Goal: Communication & Community: Answer question/provide support

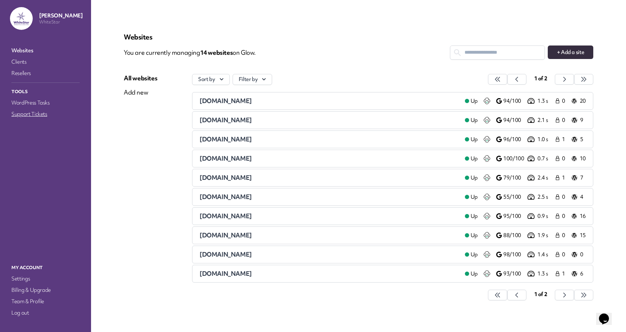
click at [26, 113] on link "Support Tickets" at bounding box center [45, 114] width 71 height 10
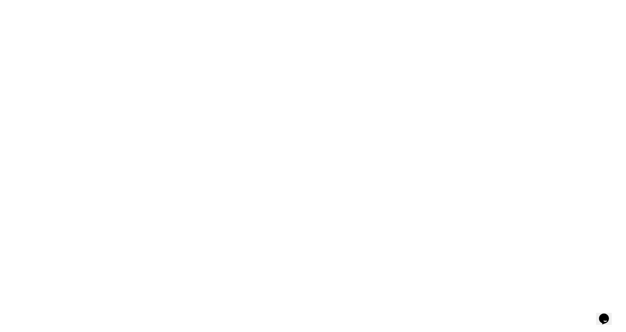
click at [80, 157] on div at bounding box center [313, 166] width 595 height 298
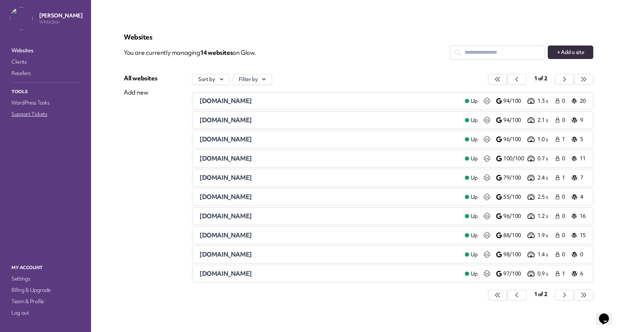
click at [40, 111] on link "Support Tickets" at bounding box center [45, 114] width 71 height 10
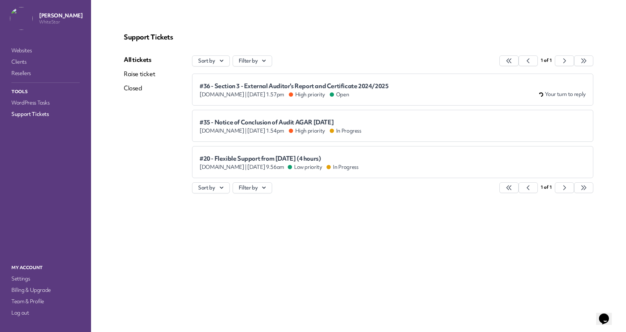
click at [241, 126] on span "#35 - Notice of Conclusion of Audit AGAR [DATE]" at bounding box center [281, 122] width 162 height 7
click at [247, 91] on span "[DOMAIN_NAME] |" at bounding box center [223, 94] width 47 height 7
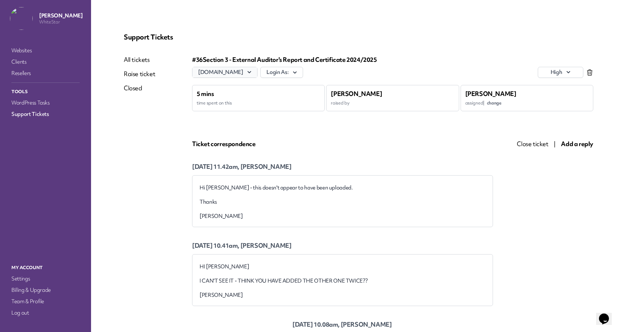
click at [253, 72] on icon "button" at bounding box center [249, 72] width 7 height 7
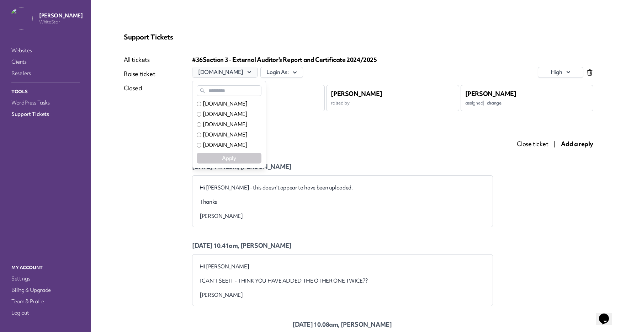
click at [253, 72] on icon "button" at bounding box center [249, 72] width 7 height 7
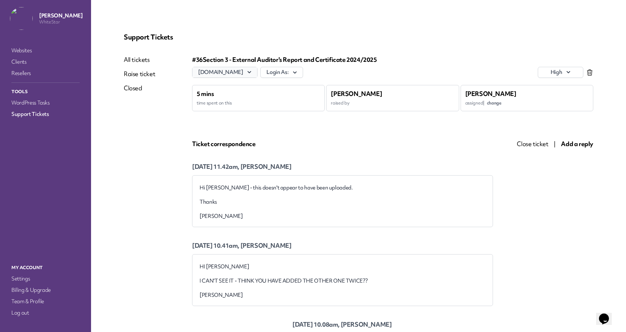
click at [231, 70] on button "[DOMAIN_NAME]" at bounding box center [224, 72] width 65 height 10
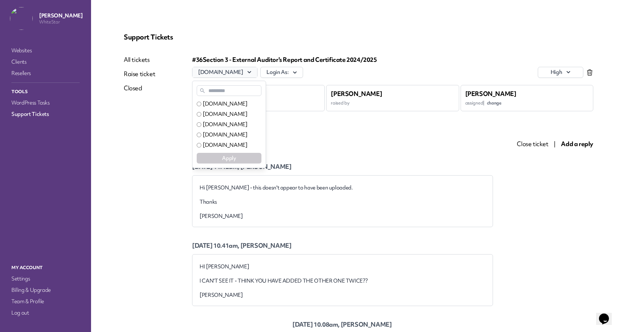
click at [231, 70] on button "[DOMAIN_NAME]" at bounding box center [224, 72] width 65 height 10
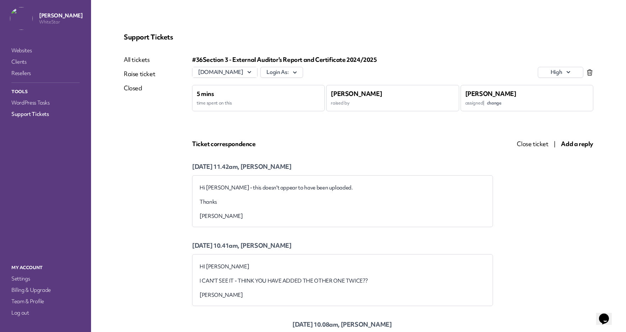
click at [252, 44] on div "Support Tickets All tickets Raise ticket Closed #36 Section 3 - External Audito…" at bounding box center [358, 264] width 487 height 481
click at [29, 54] on link "Websites" at bounding box center [45, 51] width 71 height 10
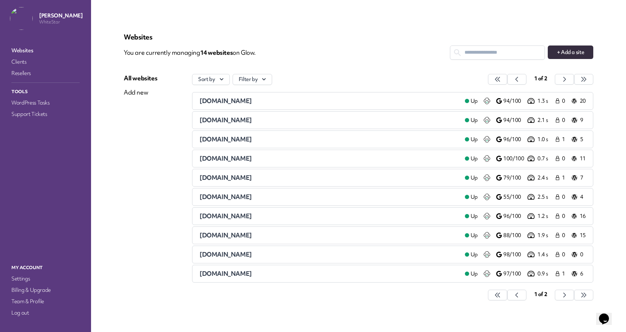
scroll to position [9, 0]
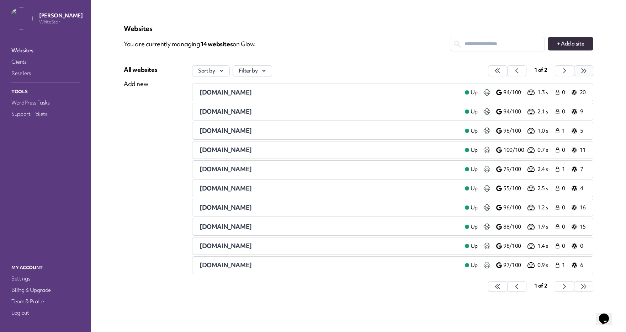
click at [500, 71] on icon "button" at bounding box center [497, 71] width 5 height 4
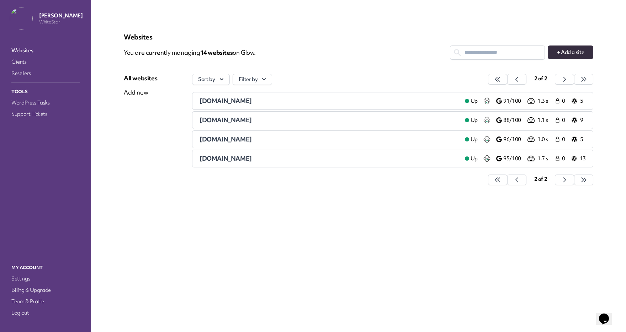
click at [252, 158] on span "[DOMAIN_NAME]" at bounding box center [226, 158] width 52 height 8
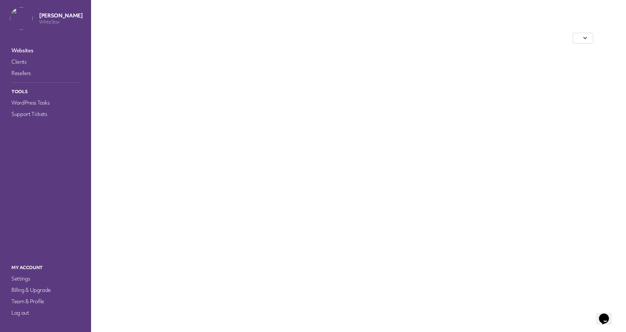
click at [252, 158] on div at bounding box center [359, 166] width 504 height 298
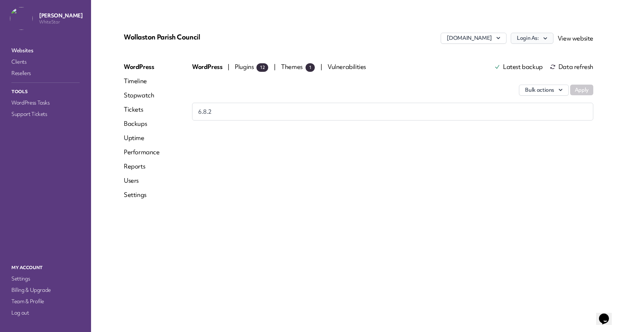
click at [523, 39] on button "Login As:" at bounding box center [532, 38] width 43 height 11
click at [499, 53] on link "WhiteStar Admin" at bounding box center [513, 53] width 79 height 13
click at [136, 104] on div "WordPress Timeline Stopwatch Tickets Backups Uptime Performance Reports Users S…" at bounding box center [142, 134] width 36 height 142
click at [135, 106] on link "Tickets" at bounding box center [142, 109] width 36 height 9
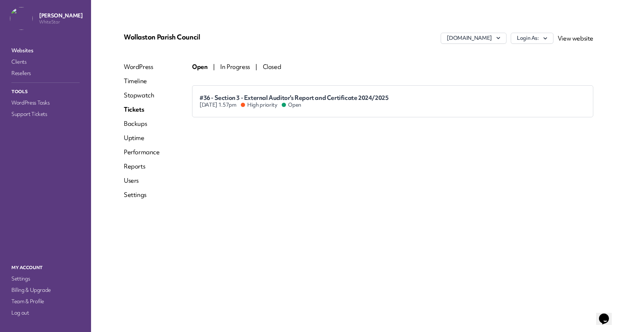
click at [343, 97] on span "#36 - Section 3 - External Auditor's Report and Certificate 2024/2025" at bounding box center [294, 98] width 189 height 8
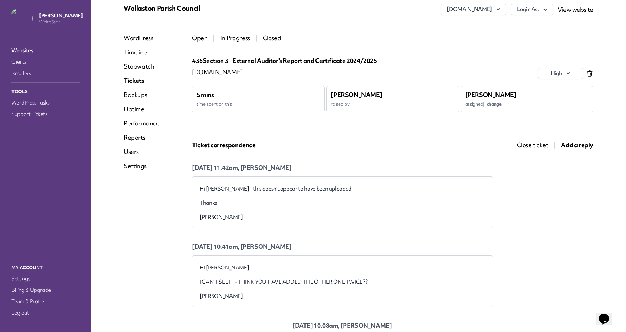
scroll to position [23, 0]
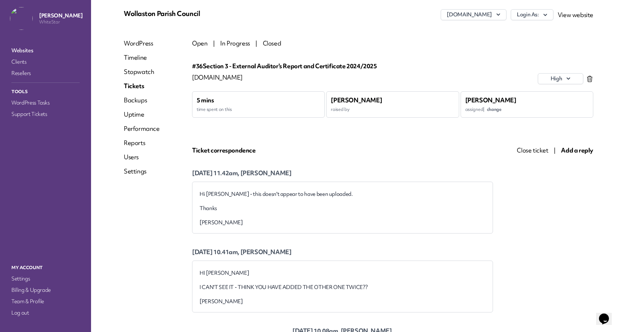
click at [581, 149] on span "Add a reply" at bounding box center [577, 150] width 32 height 8
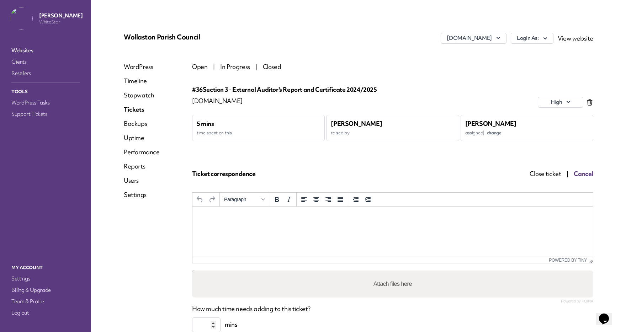
scroll to position [0, 0]
click at [326, 226] on html at bounding box center [392, 216] width 401 height 19
click at [319, 220] on p "**********" at bounding box center [392, 216] width 389 height 8
click at [299, 232] on p "**********" at bounding box center [392, 230] width 389 height 8
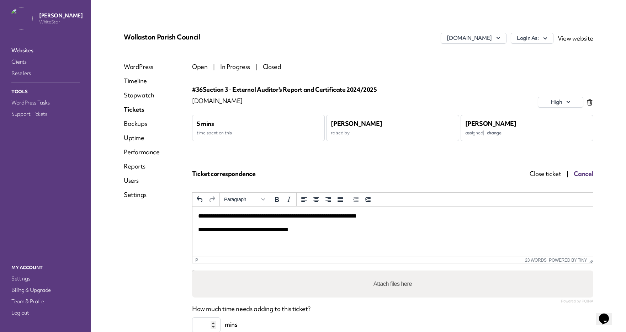
click at [259, 226] on p "**********" at bounding box center [392, 230] width 389 height 8
click at [256, 233] on p "**********" at bounding box center [392, 230] width 389 height 8
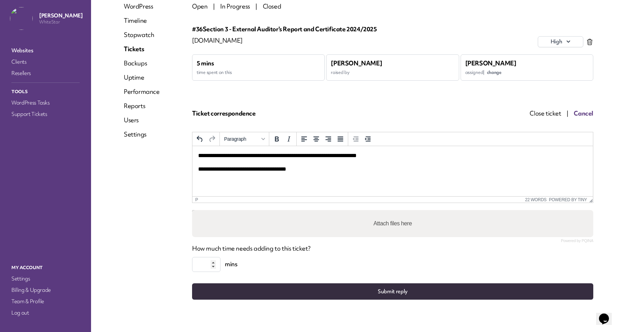
scroll to position [61, 0]
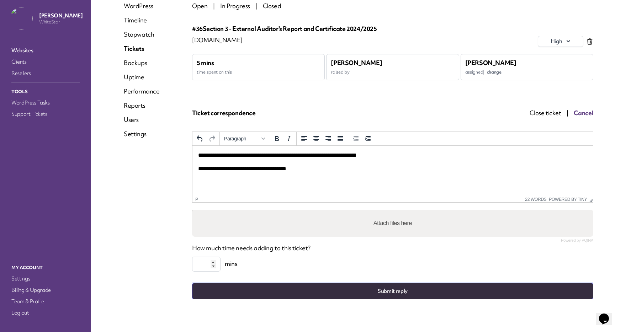
click at [371, 295] on button "Submit reply" at bounding box center [392, 291] width 401 height 16
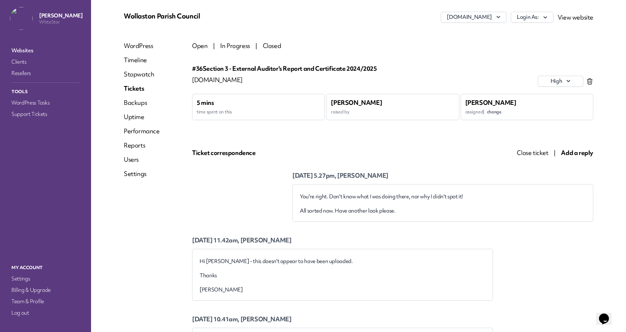
scroll to position [15, 0]
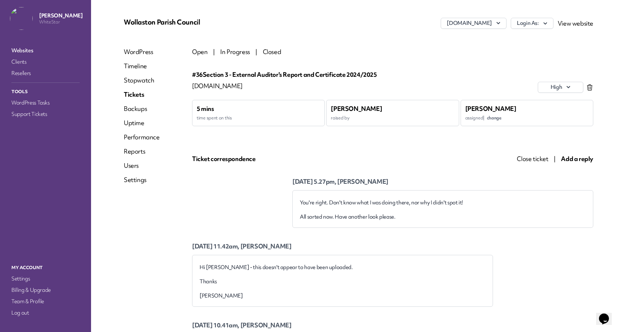
click at [138, 94] on link "Tickets" at bounding box center [142, 94] width 36 height 9
click at [201, 53] on span "Open" at bounding box center [199, 52] width 15 height 8
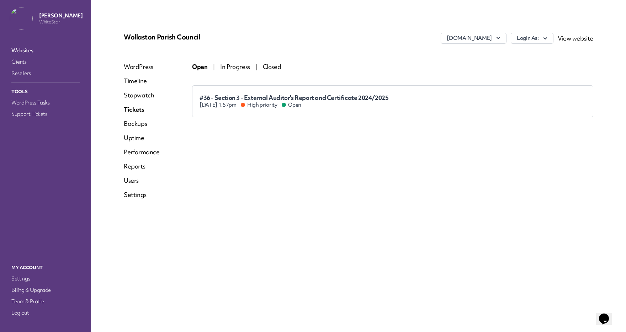
scroll to position [0, 0]
click at [313, 48] on div "Wollaston Parish Council [DOMAIN_NAME] Login As: View website WordPress Timelin…" at bounding box center [358, 118] width 487 height 189
click at [347, 99] on span "#36 - Section 3 - External Auditor's Report and Certificate 2024/2025" at bounding box center [294, 98] width 189 height 8
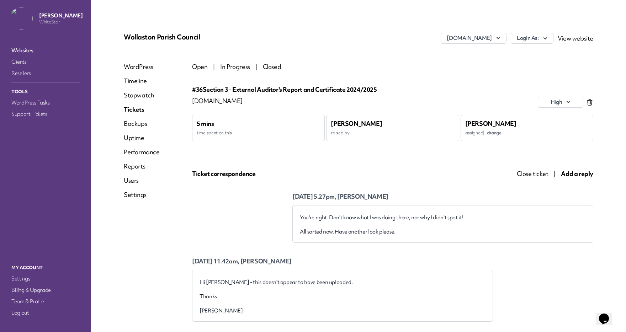
click at [230, 67] on span "In Progress" at bounding box center [235, 67] width 30 height 8
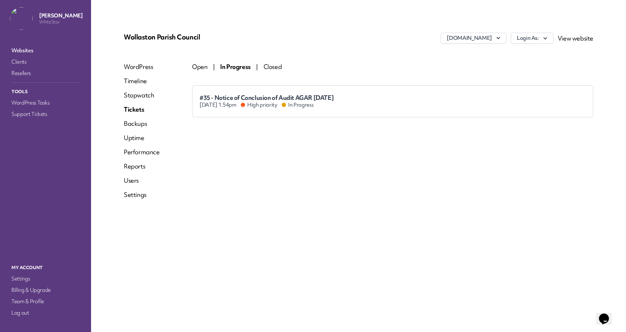
click at [201, 66] on span "Open" at bounding box center [199, 67] width 15 height 8
click at [235, 66] on span "In Progress" at bounding box center [235, 67] width 30 height 8
click at [202, 68] on span "Open" at bounding box center [199, 67] width 15 height 8
click at [365, 109] on li "#36 - Section 3 - External Auditor's Report and Certificate 2024/2025 [DATE] 1.…" at bounding box center [392, 101] width 401 height 32
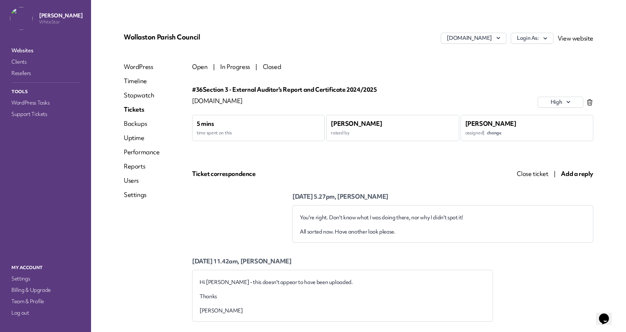
click at [321, 66] on div "Open | In Progress | Closed" at bounding box center [392, 67] width 401 height 9
click at [203, 73] on div "#36 Section 3 - External Auditor's Report and Certificate 2024/2025 [DOMAIN_NAM…" at bounding box center [392, 331] width 401 height 520
click at [201, 68] on span "Open" at bounding box center [199, 67] width 15 height 8
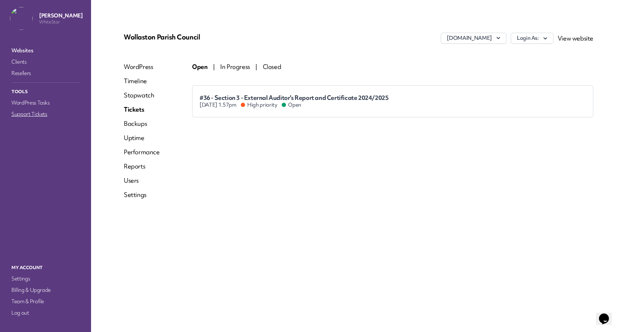
click at [38, 116] on link "Support Tickets" at bounding box center [45, 114] width 71 height 10
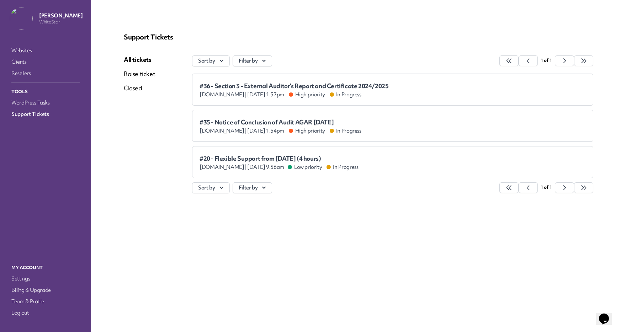
click at [170, 148] on div "All tickets Raise ticket Closed" at bounding box center [158, 127] width 68 height 145
click at [159, 148] on div "All tickets Raise ticket Closed" at bounding box center [158, 127] width 68 height 145
click at [20, 43] on div "[PERSON_NAME] WhiteStar Websites Clients Resellers Tools WordPress Tasks Suppor…" at bounding box center [45, 128] width 91 height 256
click at [20, 52] on link "Websites" at bounding box center [45, 51] width 71 height 10
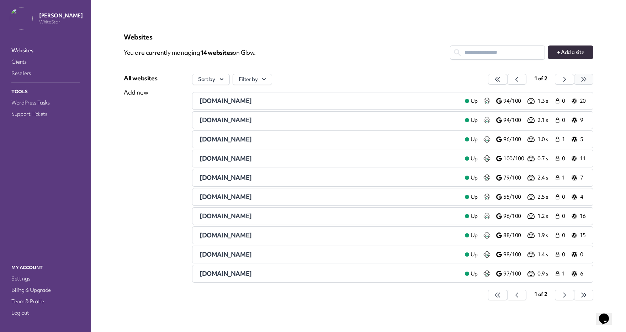
click at [507, 81] on button "button" at bounding box center [497, 79] width 19 height 11
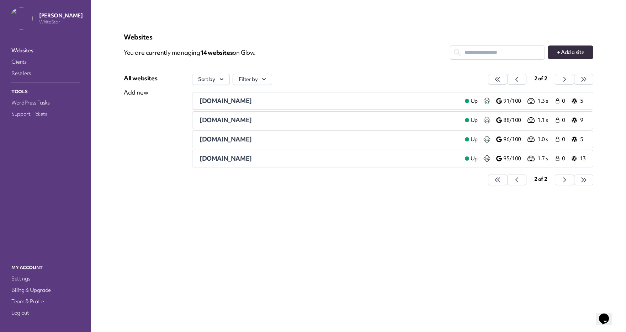
click at [252, 162] on span "[DOMAIN_NAME]" at bounding box center [226, 158] width 52 height 8
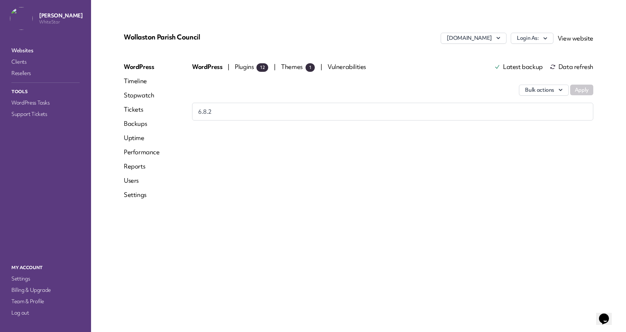
click at [136, 111] on link "Tickets" at bounding box center [142, 109] width 36 height 9
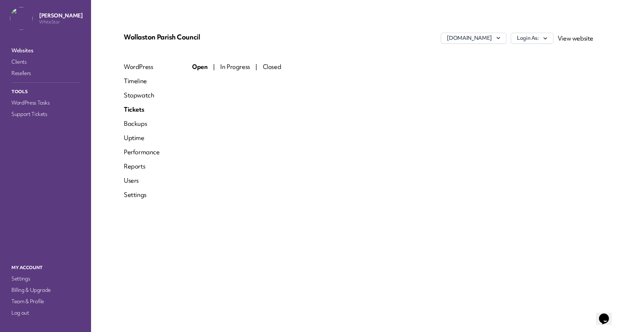
click at [237, 69] on span "In Progress" at bounding box center [235, 67] width 30 height 8
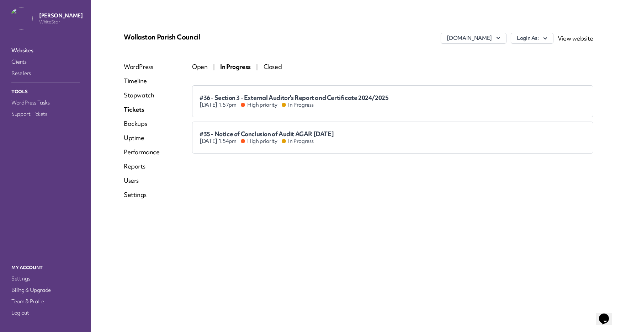
click at [201, 67] on span "Open" at bounding box center [199, 67] width 15 height 8
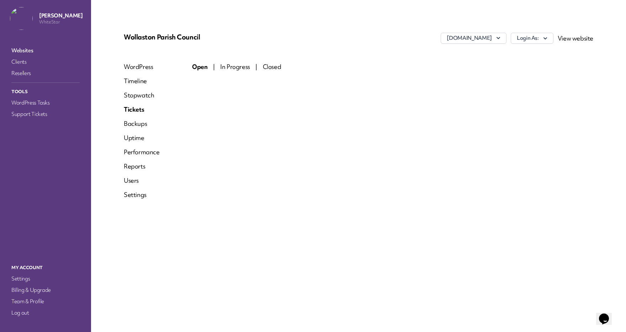
click at [233, 66] on span "In Progress" at bounding box center [235, 67] width 30 height 8
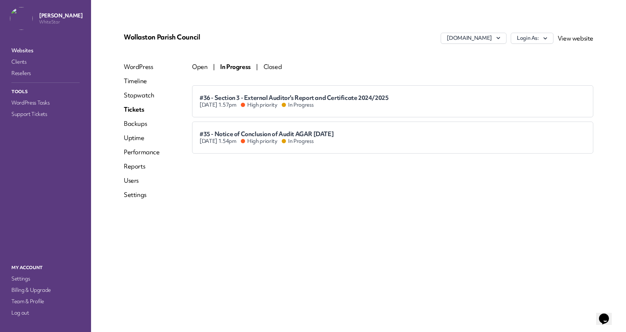
click at [326, 47] on div "[DOMAIN_NAME] Login As: View website" at bounding box center [436, 41] width 313 height 16
